Goal: Use online tool/utility: Utilize a website feature to perform a specific function

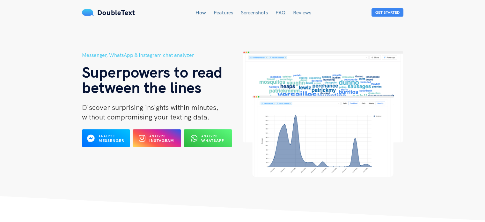
click at [411, 190] on header "Messenger, WhatsApp & Instagram chat analyzer Superpowers to read between the l…" at bounding box center [242, 110] width 485 height 220
click at [194, 142] on div at bounding box center [195, 138] width 7 height 10
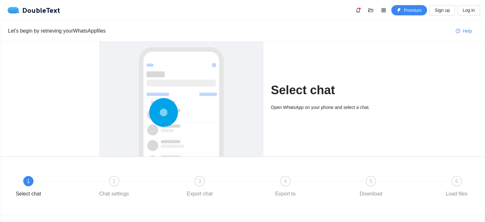
click at [404, 116] on div "Select chat Open WhatsApp on your phone and select a chat." at bounding box center [242, 98] width 484 height 115
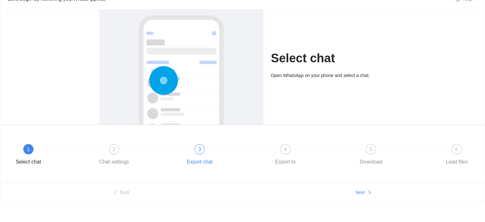
scroll to position [36, 0]
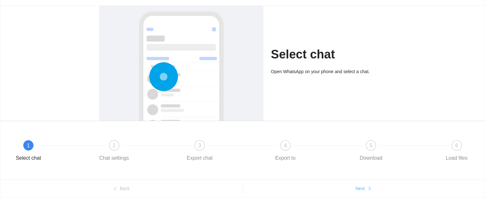
click at [358, 188] on span "Next" at bounding box center [360, 188] width 9 height 7
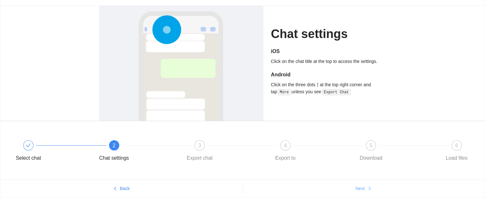
click at [358, 188] on span "Next" at bounding box center [360, 188] width 9 height 7
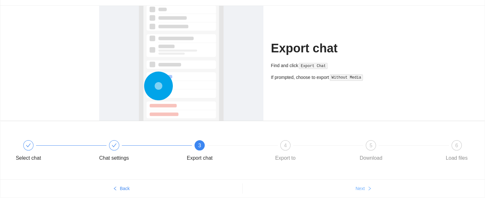
click at [358, 188] on span "Next" at bounding box center [360, 188] width 9 height 7
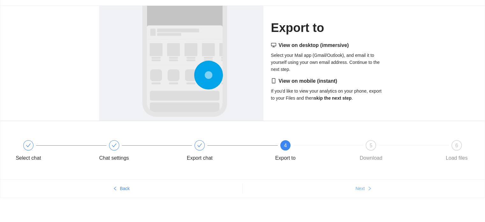
click at [358, 188] on span "Next" at bounding box center [360, 188] width 9 height 7
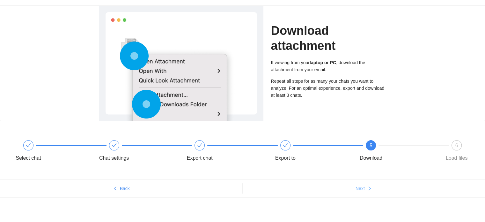
click at [358, 188] on span "Next" at bounding box center [360, 188] width 9 height 7
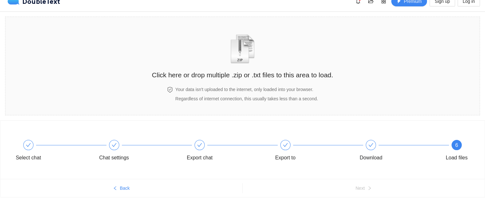
scroll to position [9, 0]
click at [377, 79] on section "Click here or drop multiple .zip or .txt files to this area to load. Your data …" at bounding box center [242, 66] width 475 height 99
click at [254, 64] on span at bounding box center [242, 46] width 32 height 35
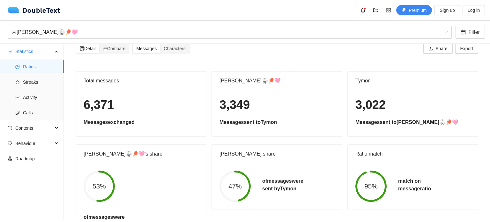
scroll to position [16, 0]
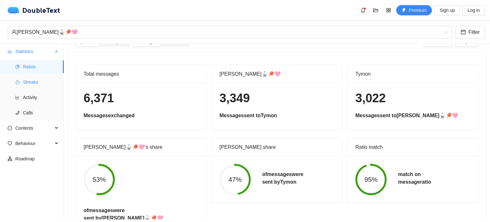
drag, startPoint x: 441, startPoint y: 1, endPoint x: 40, endPoint y: 80, distance: 408.8
click at [40, 80] on span "Streaks" at bounding box center [41, 82] width 36 height 13
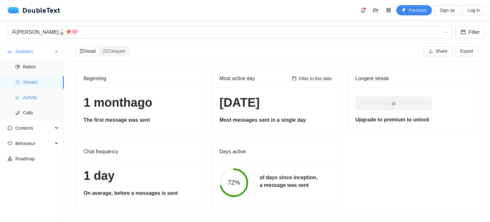
click at [33, 100] on span "Activity" at bounding box center [41, 97] width 36 height 13
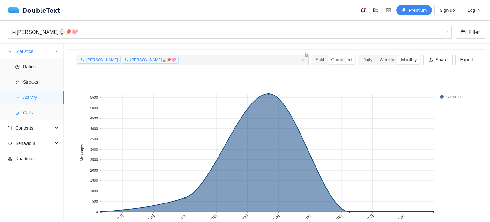
click at [15, 117] on li "Calls" at bounding box center [32, 112] width 64 height 13
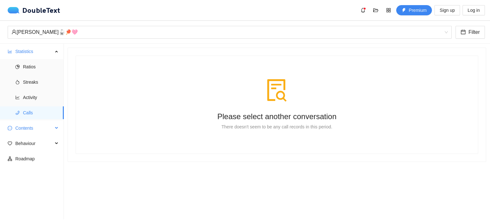
click at [29, 130] on span "Contents" at bounding box center [34, 127] width 38 height 13
click at [47, 147] on span "Word Cloud" at bounding box center [41, 143] width 36 height 13
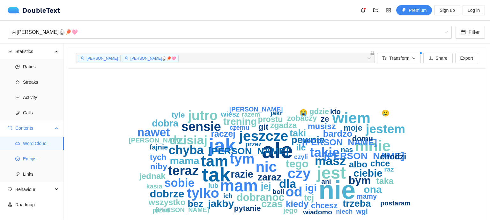
click at [44, 157] on span "Emojis" at bounding box center [41, 158] width 36 height 13
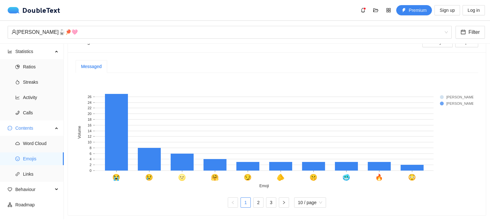
scroll to position [136, 0]
click at [254, 201] on link "2" at bounding box center [258, 202] width 10 height 10
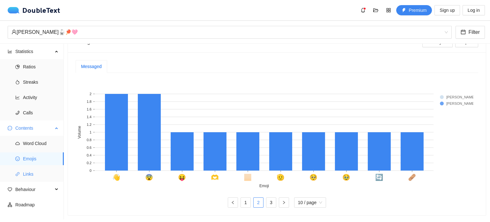
click at [31, 177] on span "Links" at bounding box center [41, 173] width 36 height 13
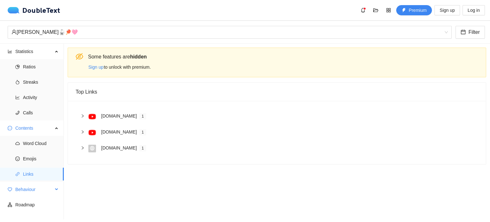
click at [43, 187] on span "Behaviour" at bounding box center [34, 189] width 38 height 13
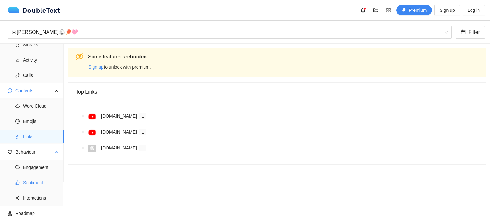
click at [47, 177] on span "Sentiment" at bounding box center [41, 182] width 36 height 13
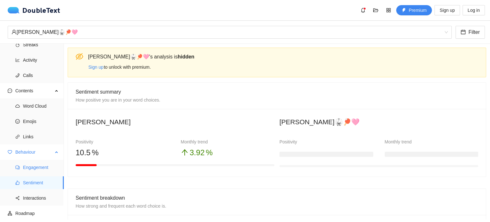
click at [50, 167] on span "Engagement" at bounding box center [41, 167] width 36 height 13
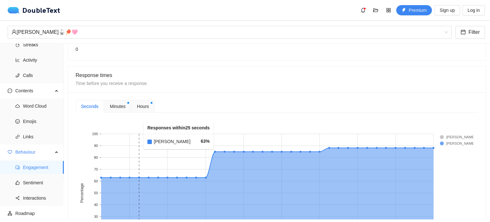
scroll to position [167, 0]
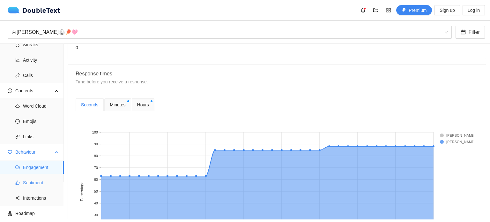
click at [37, 179] on span "Sentiment" at bounding box center [41, 182] width 36 height 13
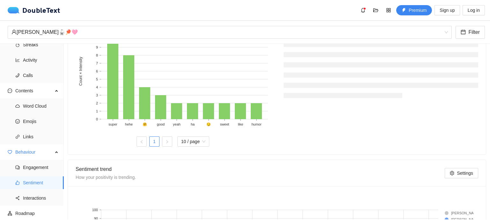
scroll to position [237, 0]
click at [29, 200] on span "Interactions" at bounding box center [41, 197] width 36 height 13
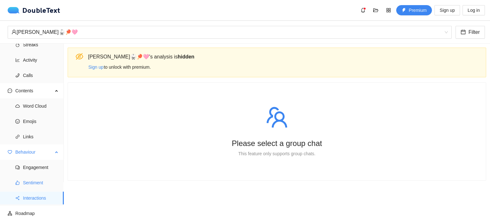
click at [54, 176] on span "Sentiment" at bounding box center [41, 182] width 36 height 13
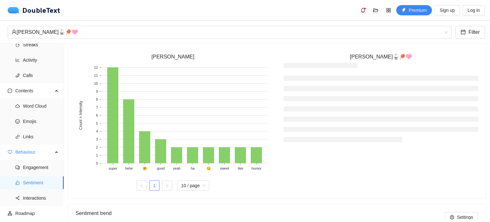
scroll to position [195, 0]
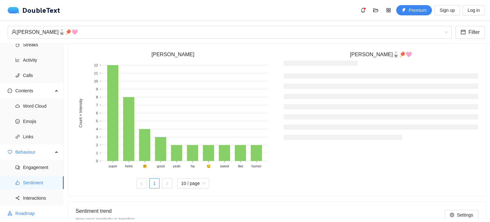
click at [33, 211] on span "Roadmap" at bounding box center [36, 213] width 43 height 13
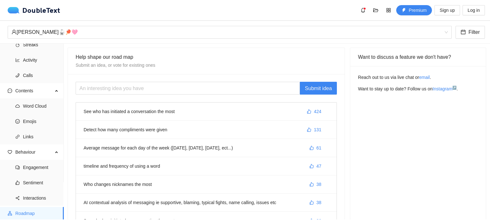
click at [361, 199] on div "Want to discuss a feature we don't have? Reach out to us via live chat or email…" at bounding box center [418, 179] width 136 height 262
